Goal: Task Accomplishment & Management: Use online tool/utility

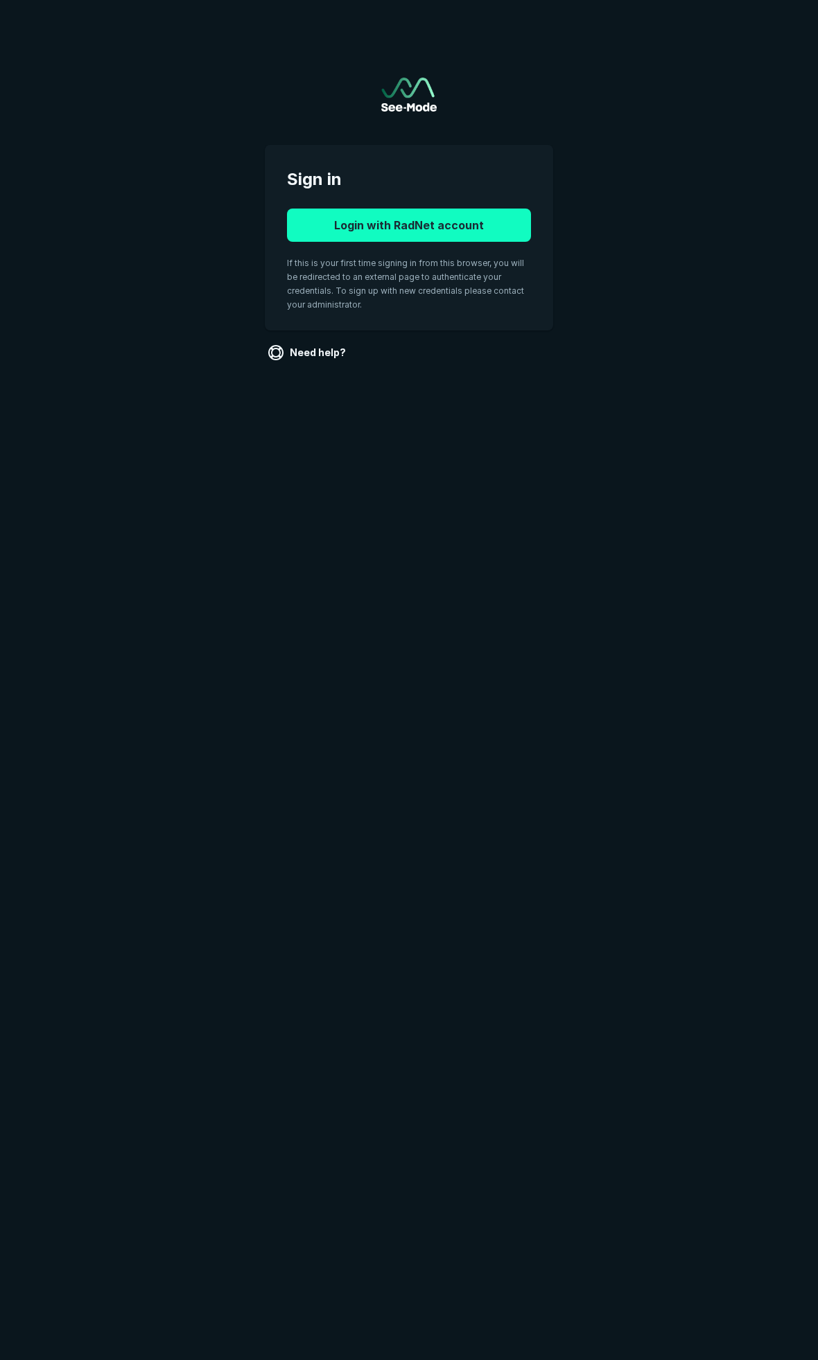
click at [443, 225] on button "Login with RadNet account" at bounding box center [409, 225] width 244 height 33
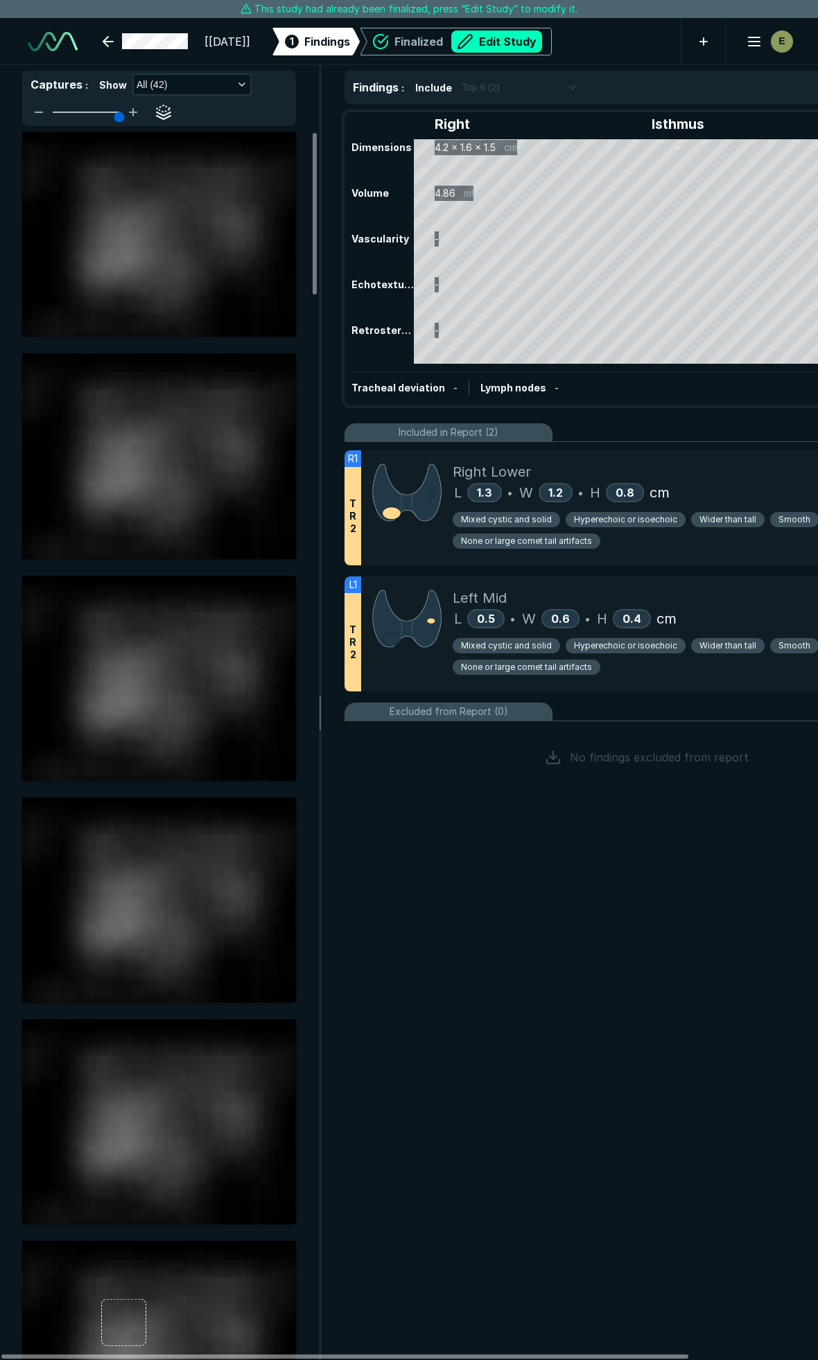
scroll to position [7578, 5459]
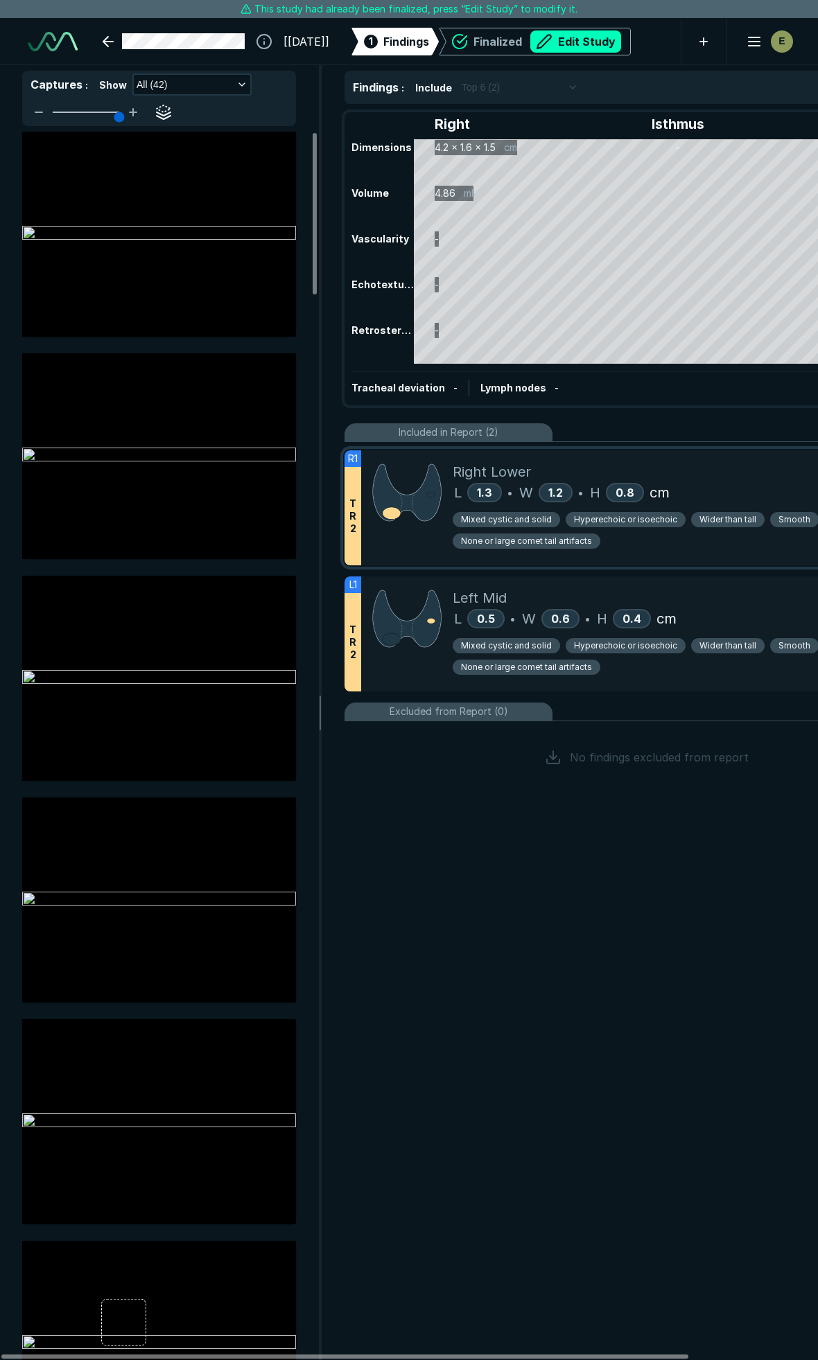
click at [716, 493] on div "L 1.3 • W 1.2 • H 0.8 cm" at bounding box center [694, 492] width 484 height 21
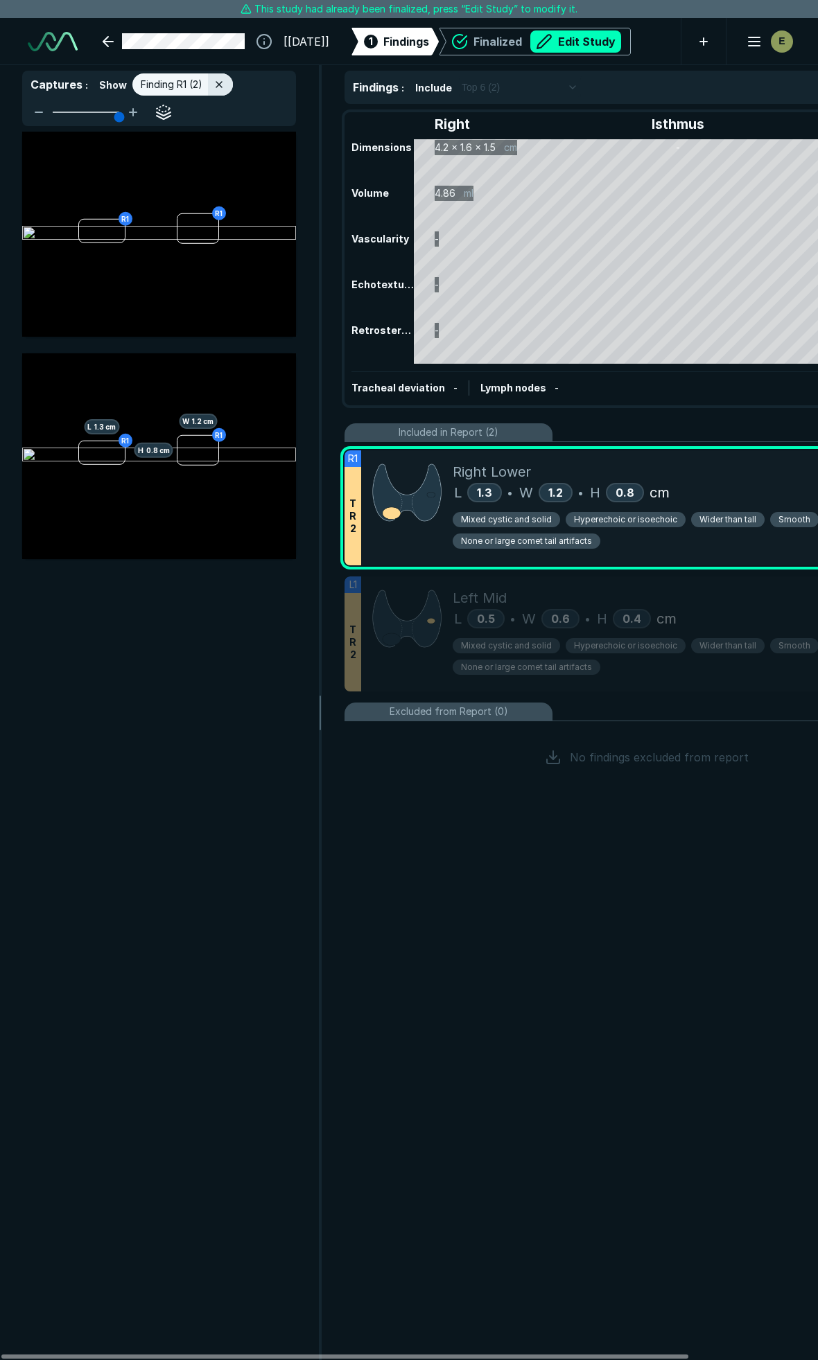
scroll to position [7158, 2989]
click at [525, 522] on span "Mixed cystic and solid" at bounding box center [506, 519] width 91 height 12
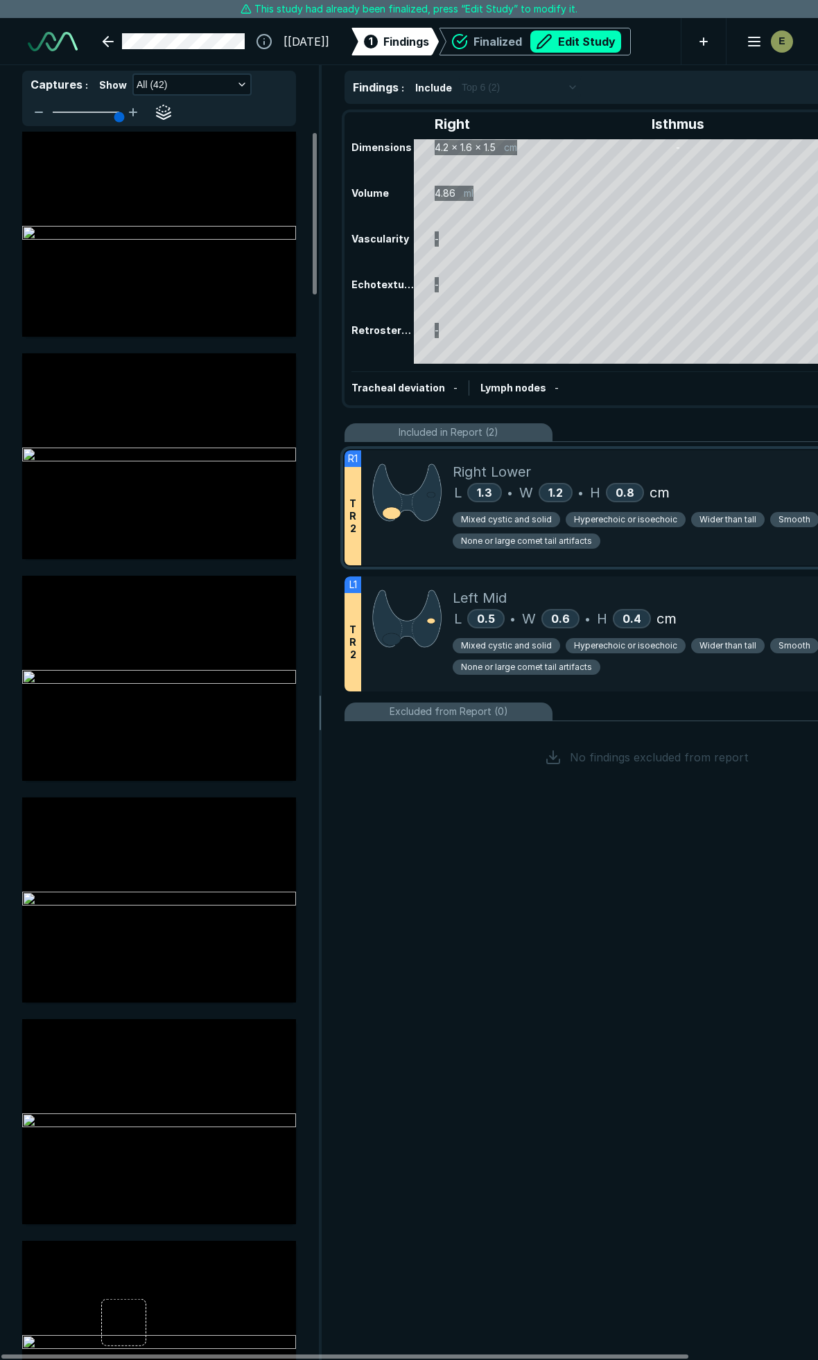
scroll to position [7157, 2989]
click at [608, 47] on button "Edit Study" at bounding box center [575, 41] width 91 height 22
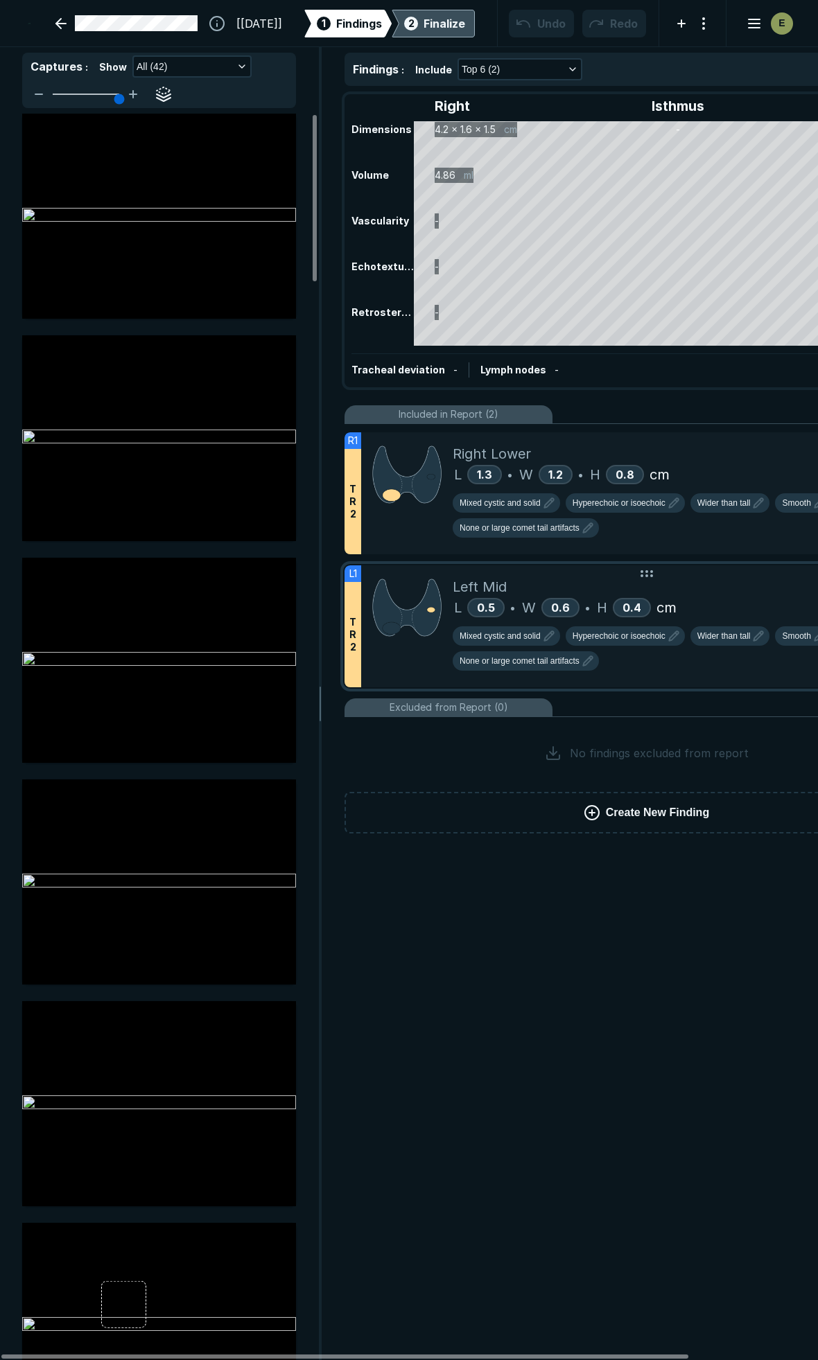
scroll to position [7659, 5459]
click at [551, 506] on icon "button" at bounding box center [548, 503] width 17 height 17
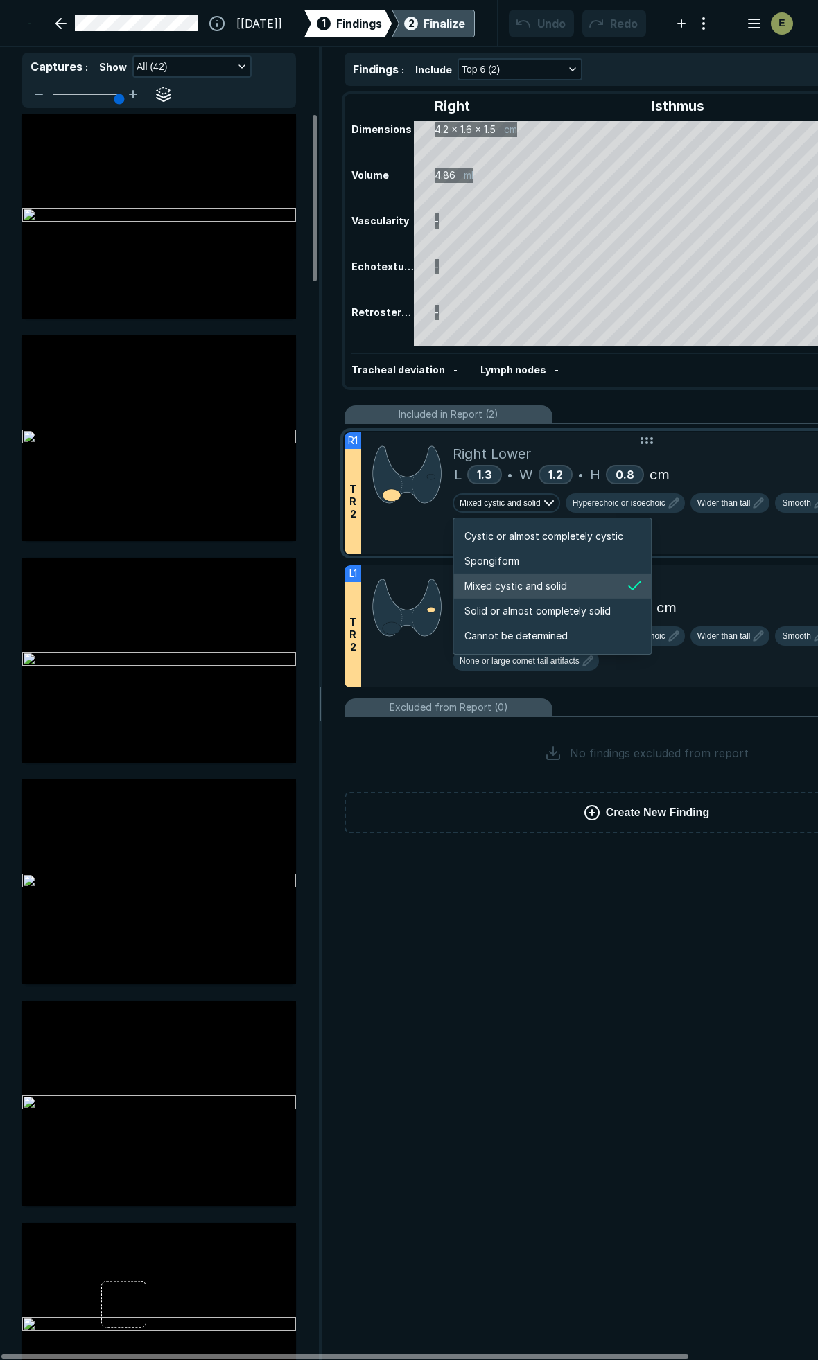
scroll to position [2311, 2660]
click at [516, 610] on span "Solid or almost completely solid" at bounding box center [537, 610] width 146 height 15
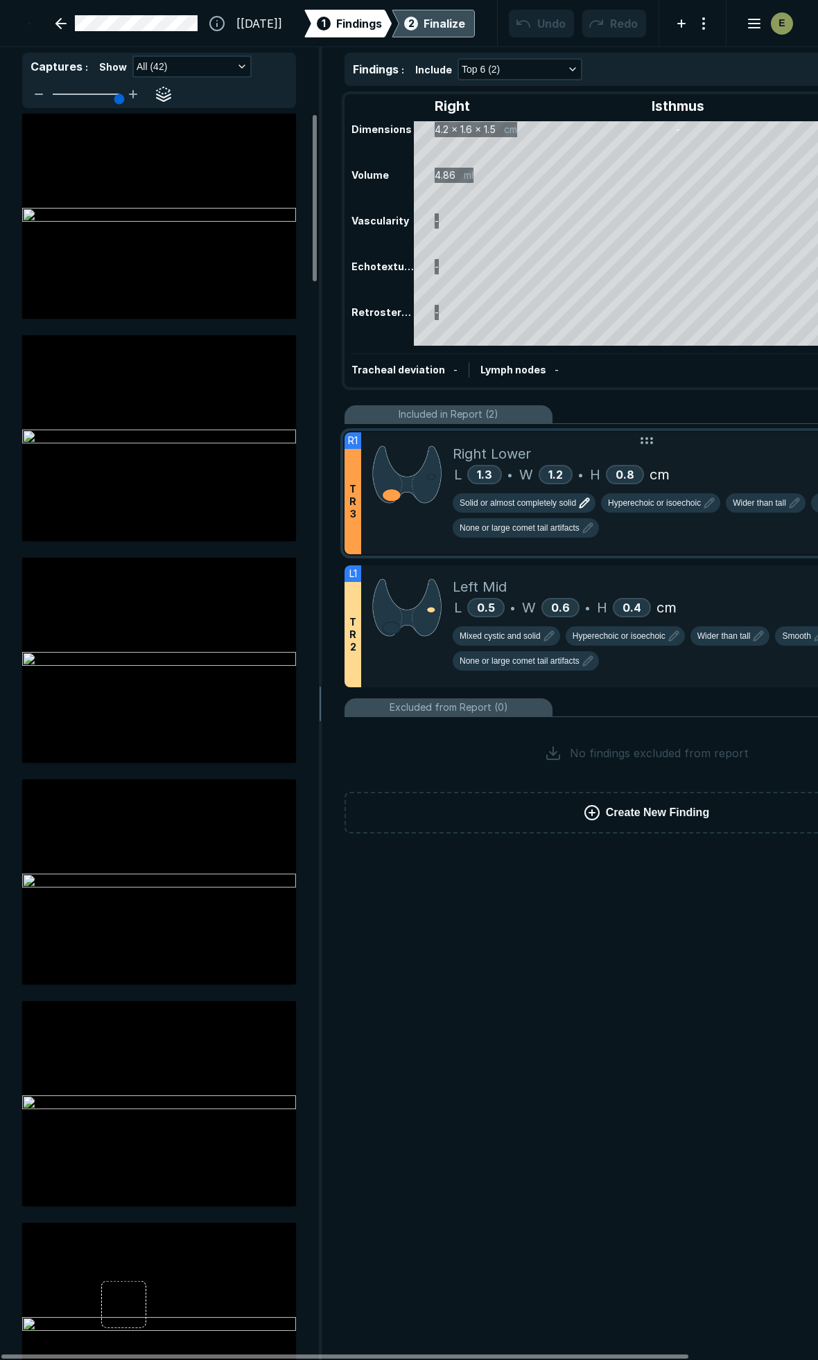
click at [666, 515] on div "Solid or almost completely solid Hyperechoic or isoechoic Wider than tall Smoot…" at bounding box center [694, 518] width 484 height 50
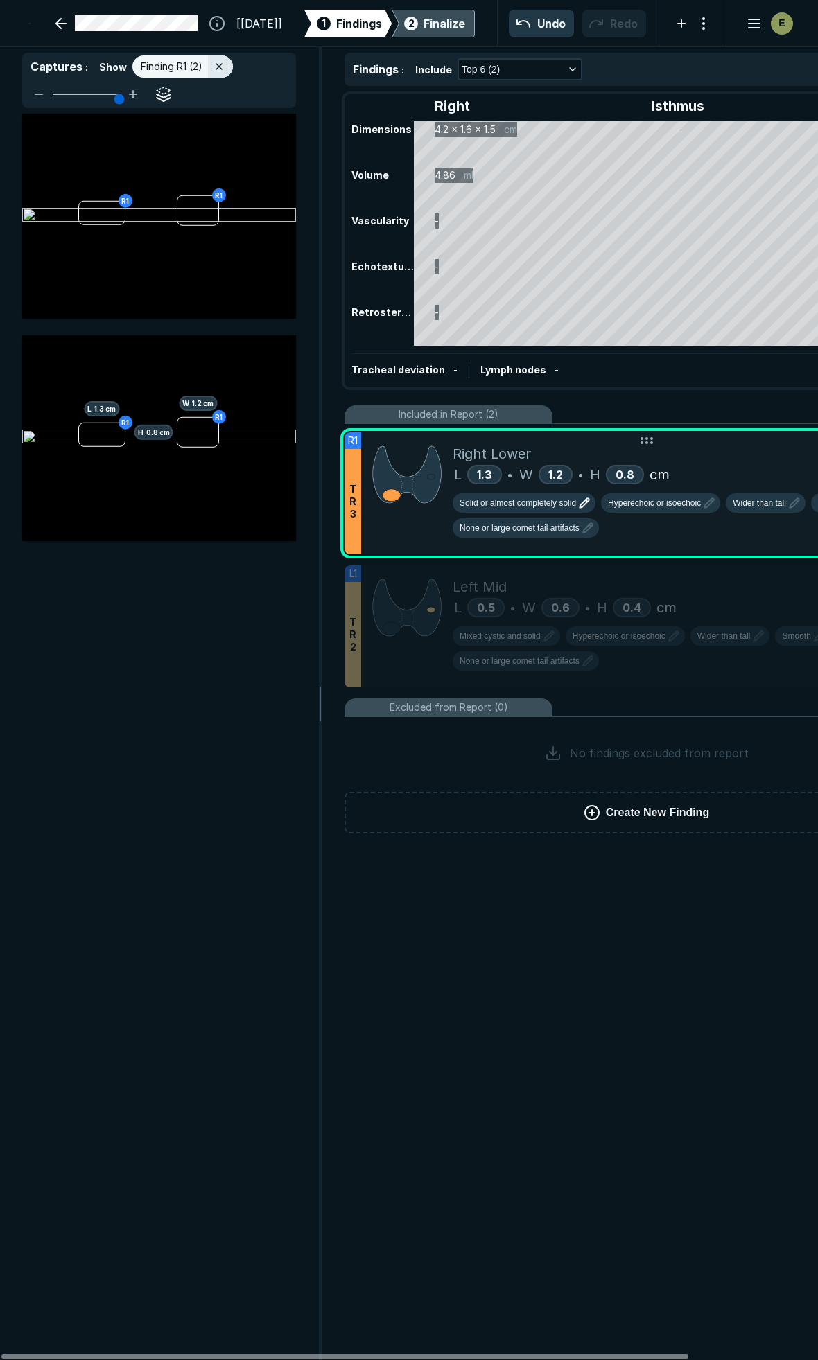
scroll to position [7238, 2989]
click at [707, 500] on icon "button" at bounding box center [708, 503] width 9 height 9
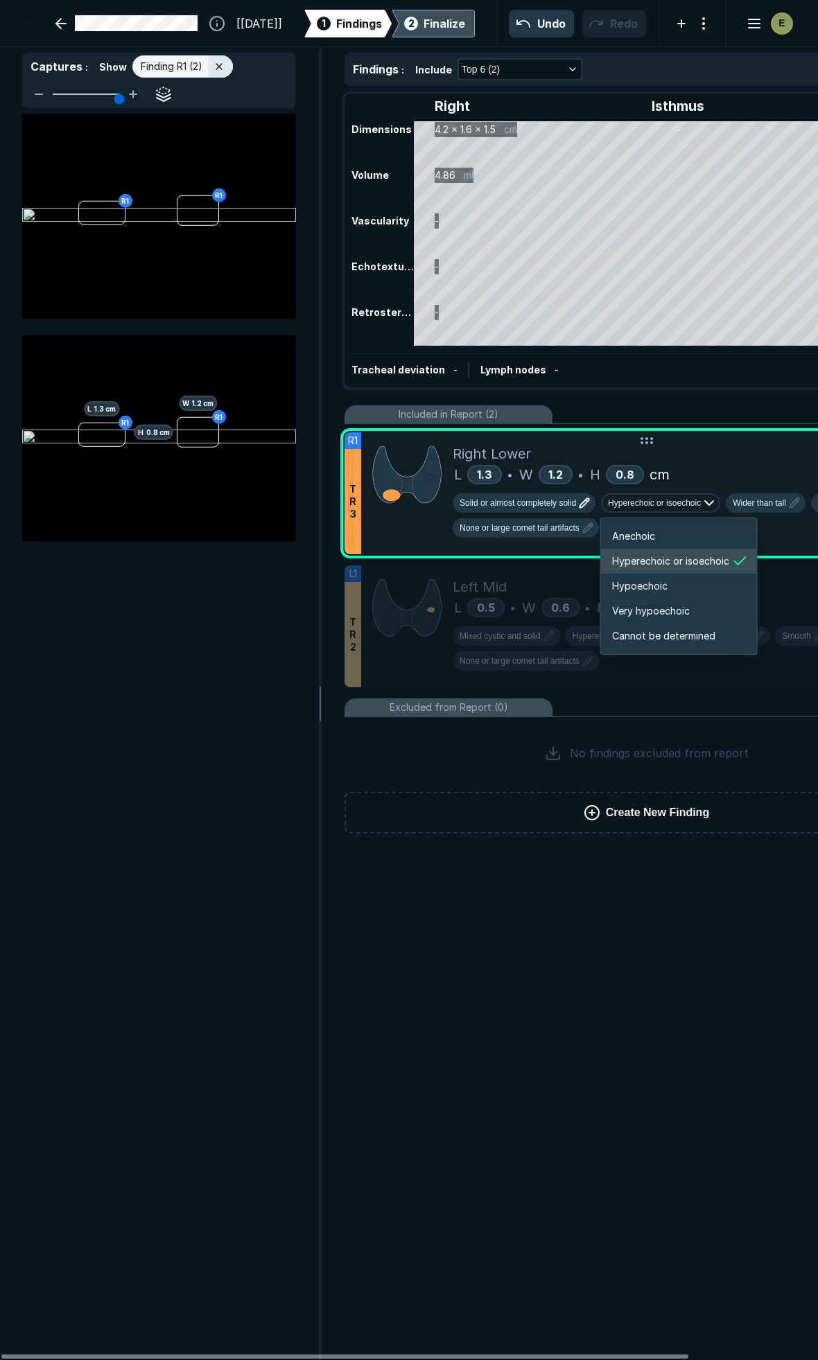
scroll to position [2311, 2482]
click at [633, 587] on span "Hypoechoic" at bounding box center [639, 585] width 55 height 15
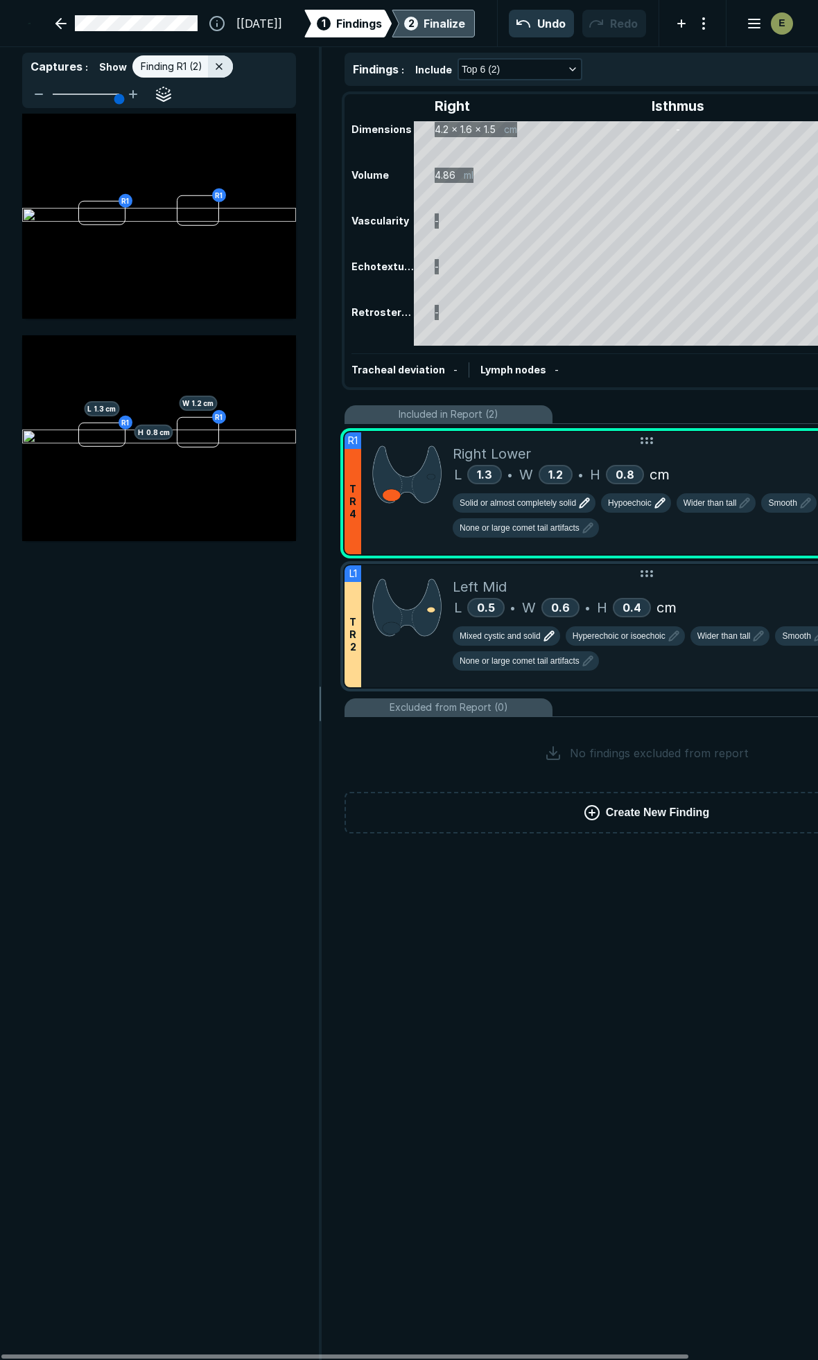
click at [522, 630] on span "Mixed cystic and solid" at bounding box center [499, 636] width 81 height 12
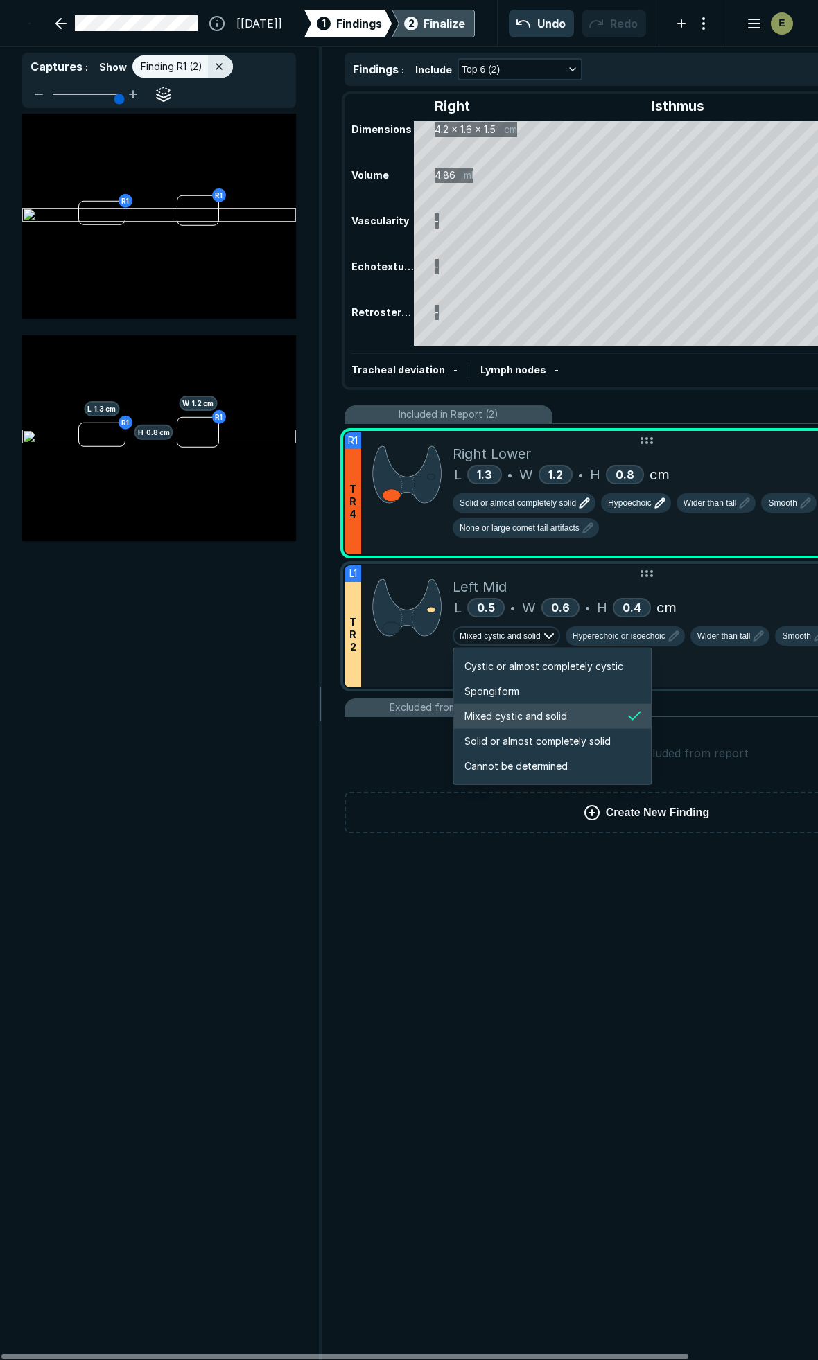
scroll to position [2311, 2660]
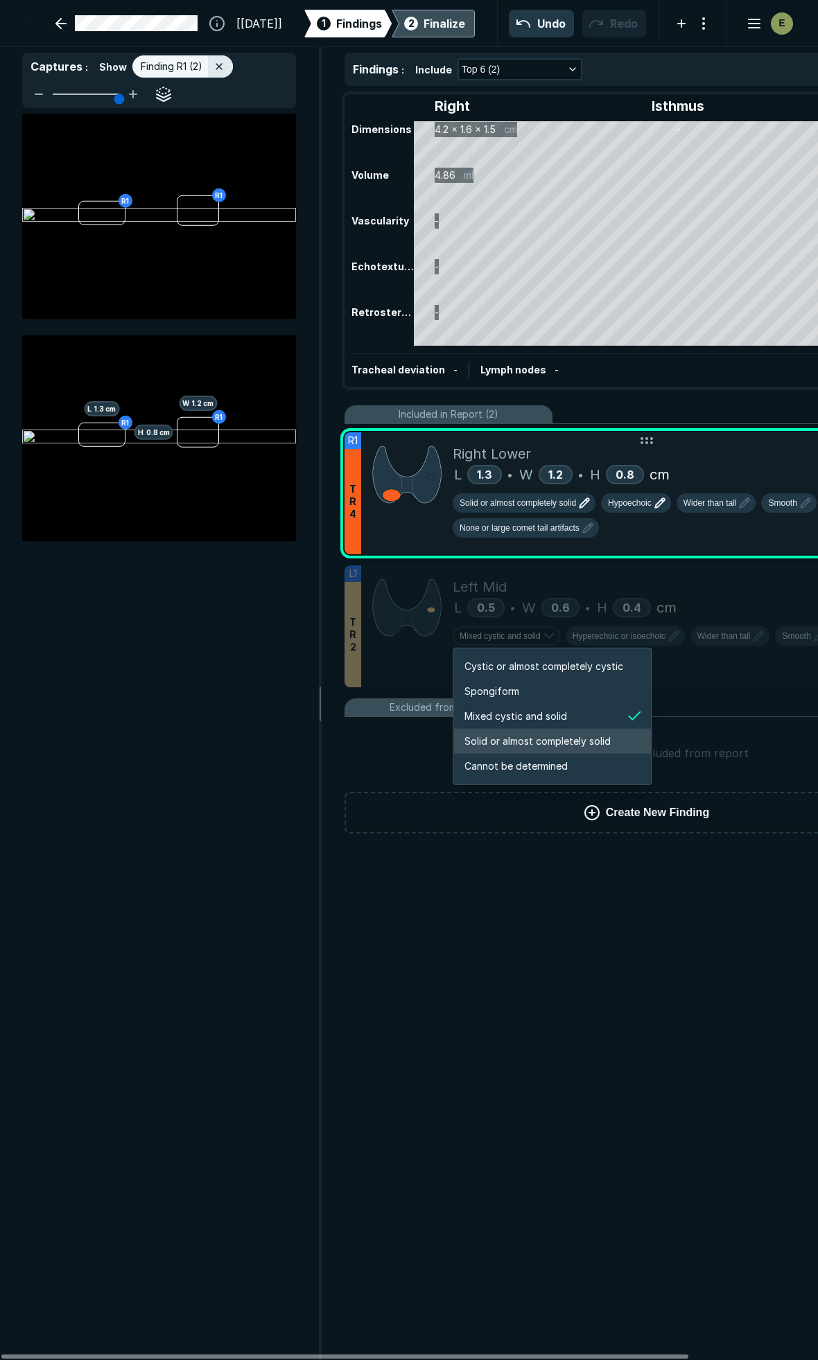
click at [520, 739] on span "Solid or almost completely solid" at bounding box center [537, 741] width 146 height 15
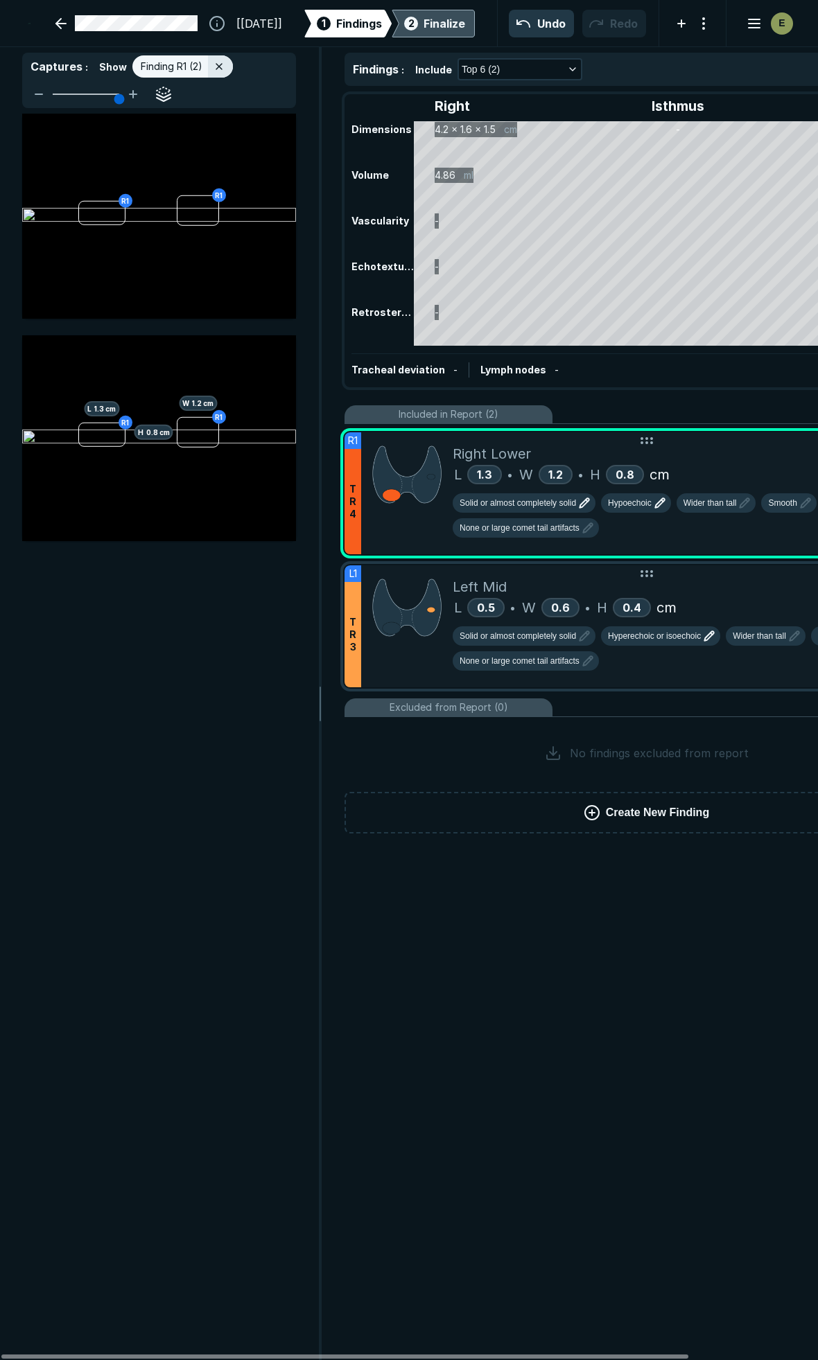
click at [652, 633] on span "Hyperechoic or isoechoic" at bounding box center [654, 636] width 93 height 12
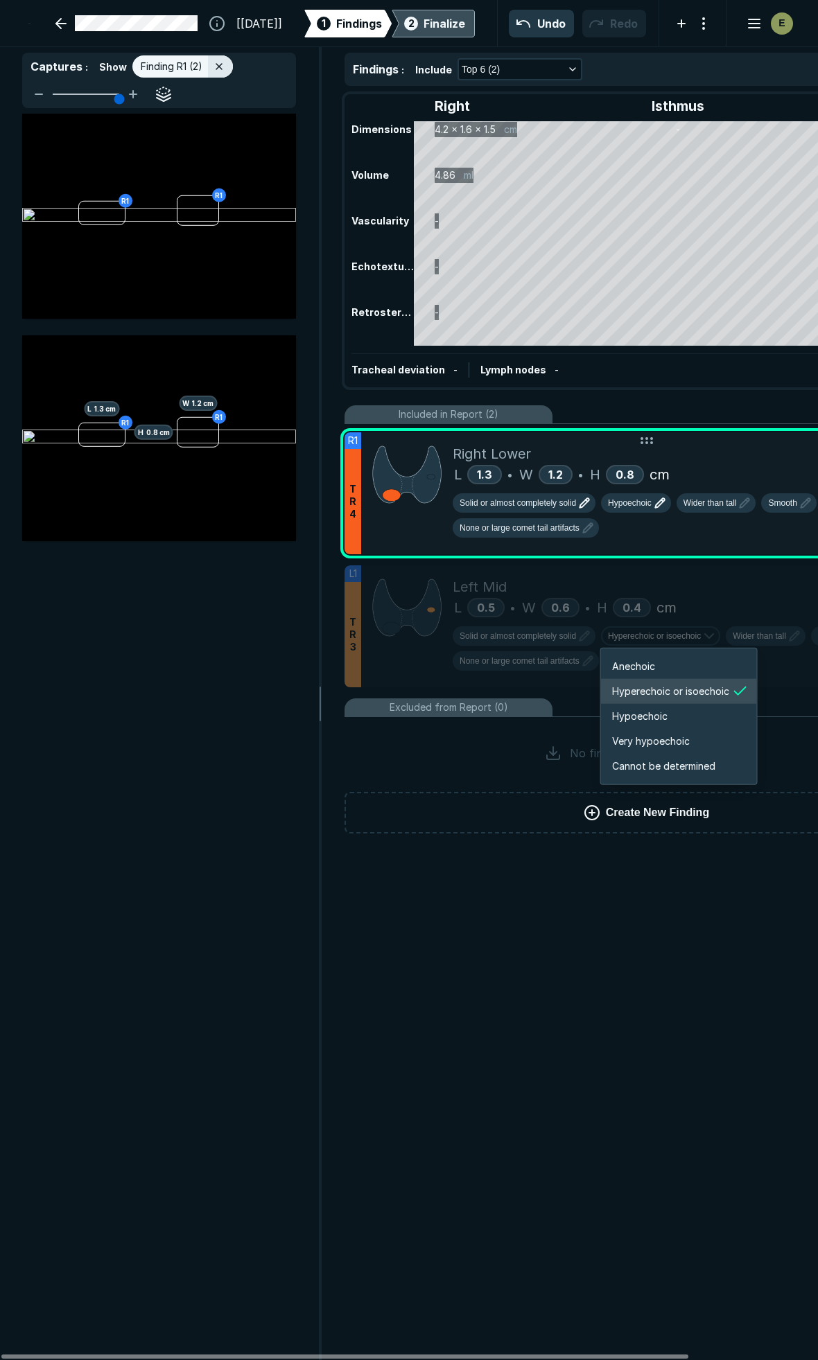
scroll to position [2311, 2482]
click at [639, 721] on span "Hypoechoic" at bounding box center [639, 716] width 55 height 15
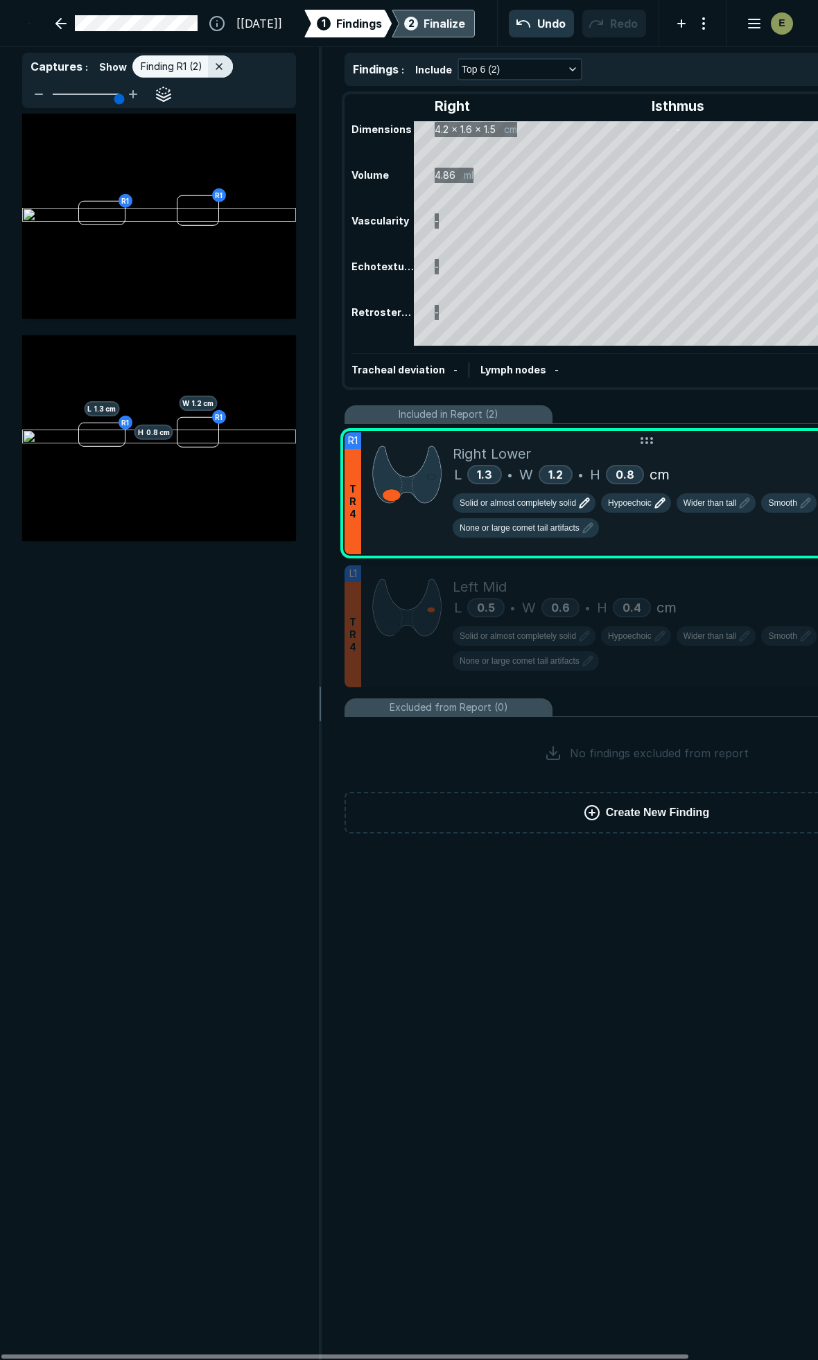
click at [436, 10] on div "2 Finalize" at bounding box center [433, 24] width 64 height 28
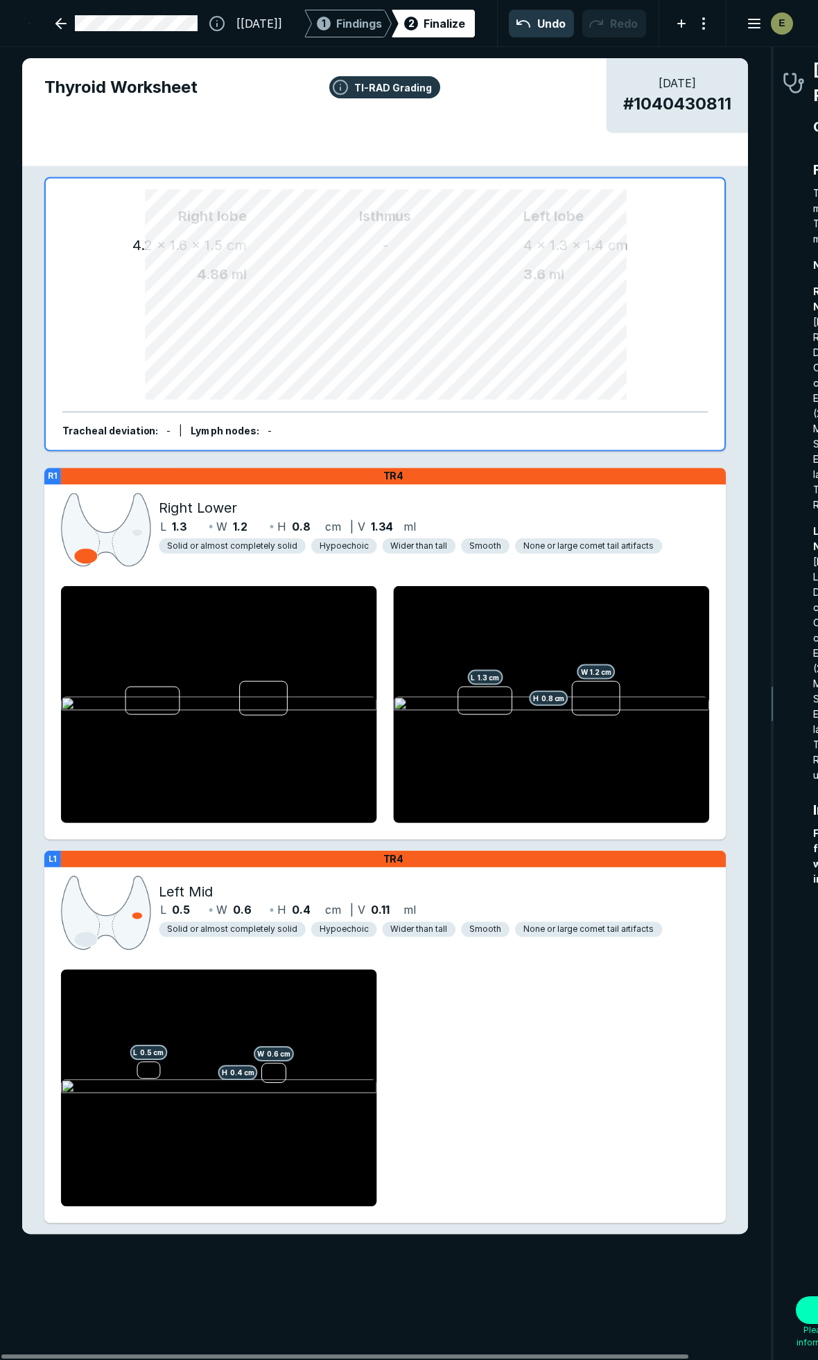
scroll to position [7549, 5023]
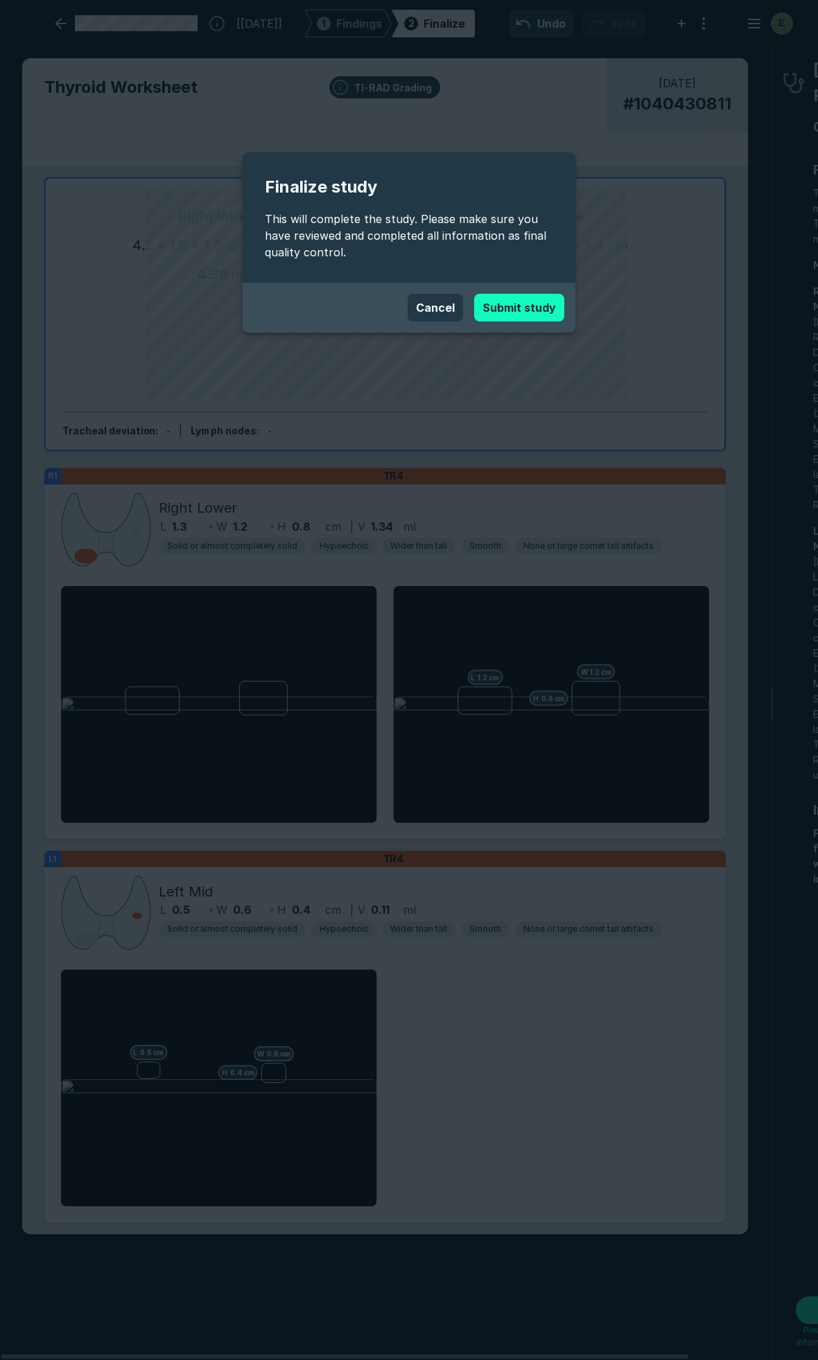
click at [514, 306] on button "Submit study" at bounding box center [519, 308] width 90 height 28
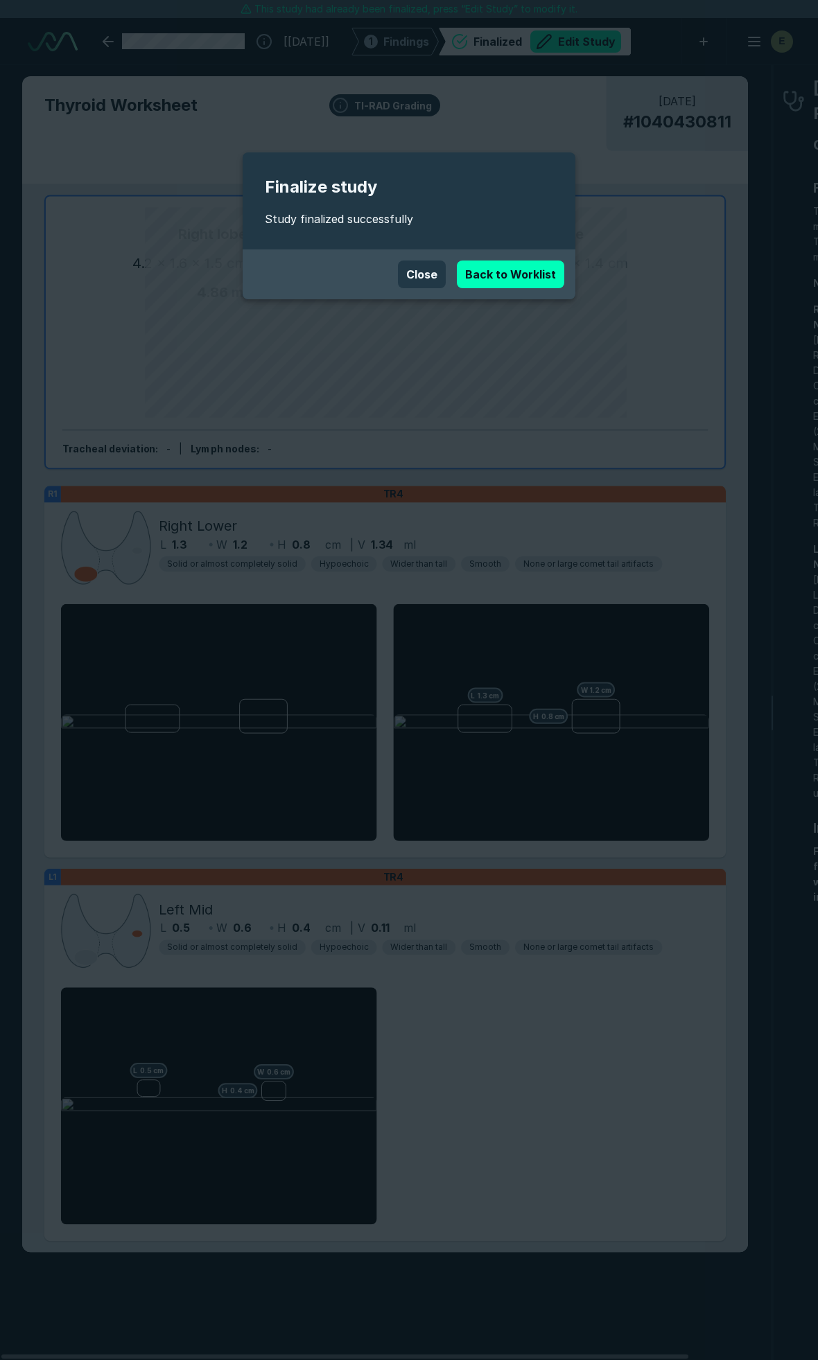
scroll to position [7578, 5459]
click at [502, 270] on link "Back to Worklist" at bounding box center [510, 274] width 107 height 28
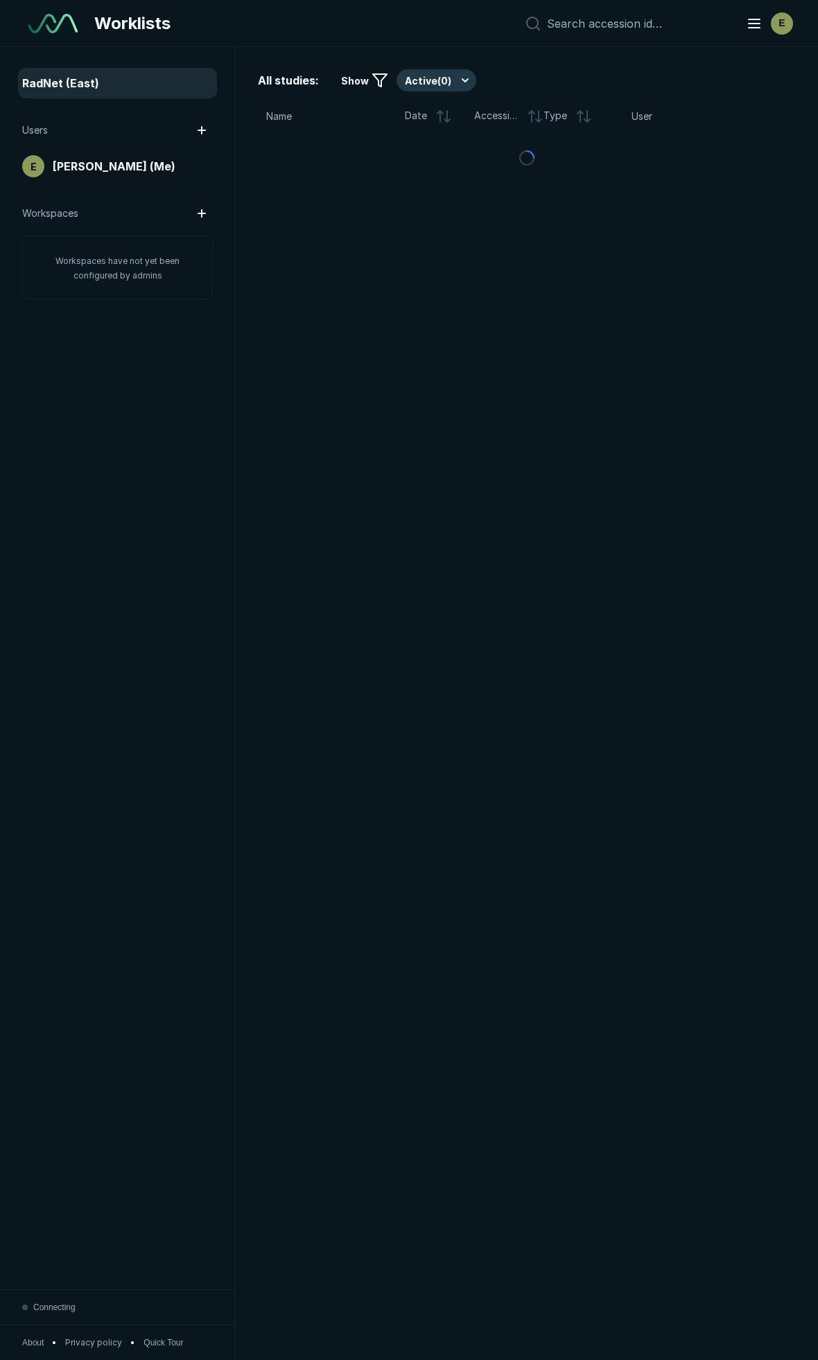
scroll to position [7437, 4178]
